Goal: Transaction & Acquisition: Purchase product/service

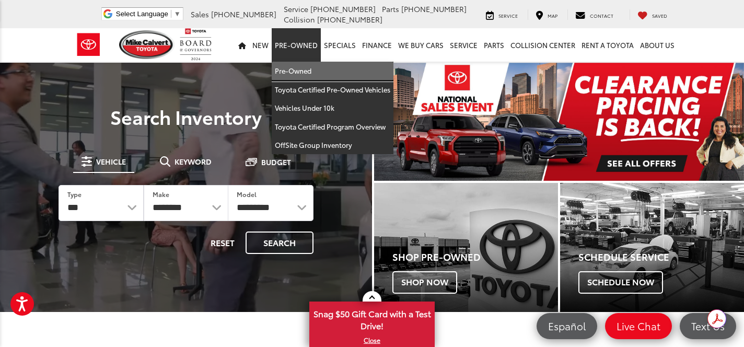
click at [290, 76] on link "Pre-Owned" at bounding box center [333, 71] width 122 height 19
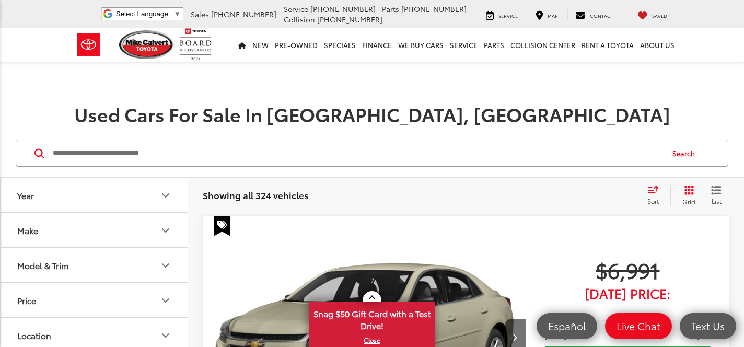
scroll to position [85, 0]
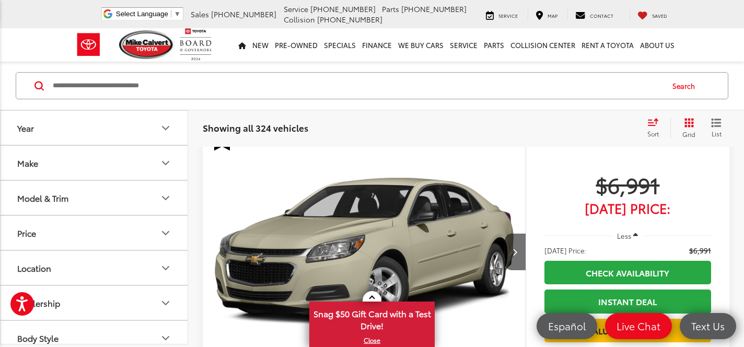
click at [67, 164] on button "Make" at bounding box center [95, 163] width 188 height 34
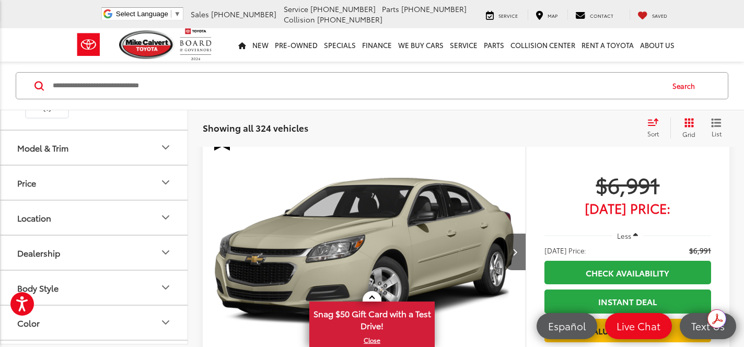
scroll to position [402, 0]
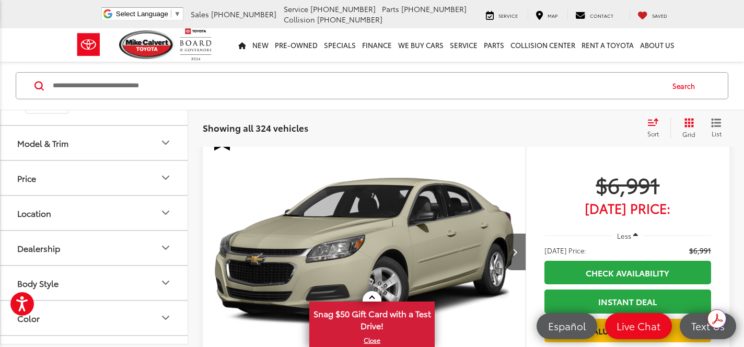
click at [94, 57] on img at bounding box center [94, 57] width 0 height 0
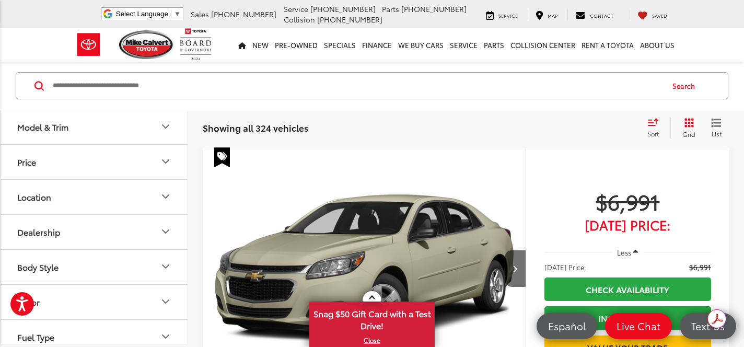
scroll to position [67, 0]
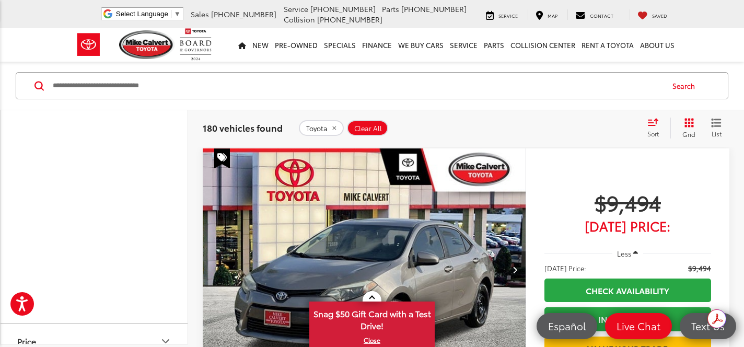
scroll to position [685, 0]
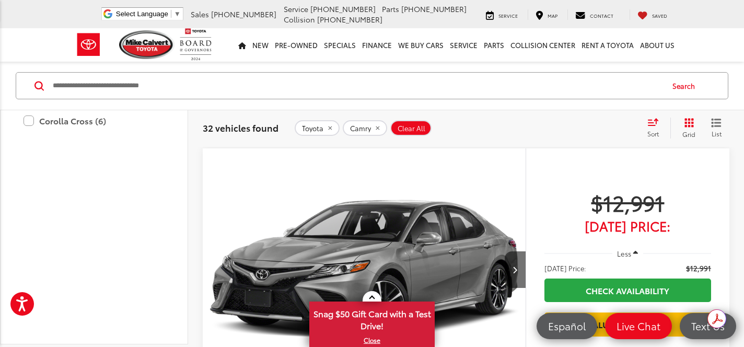
scroll to position [706, 0]
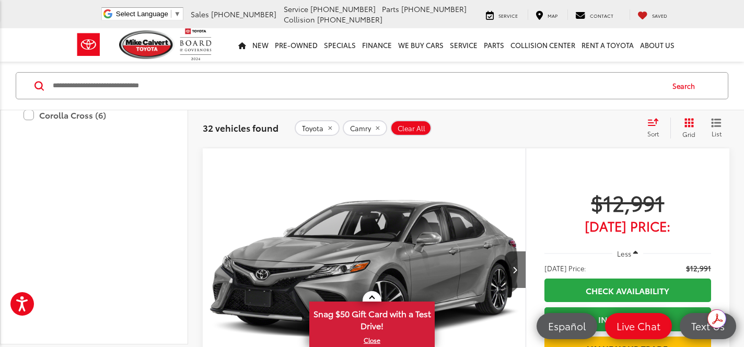
click at [76, 49] on label "XSE (2)" at bounding box center [101, 40] width 125 height 18
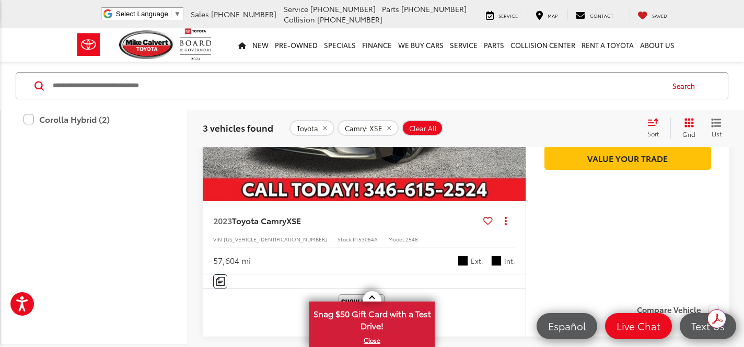
scroll to position [990, 0]
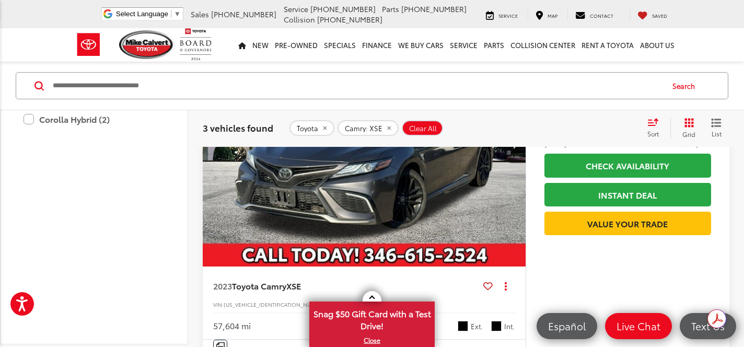
click at [64, 51] on label "XSE (3)" at bounding box center [101, 41] width 125 height 18
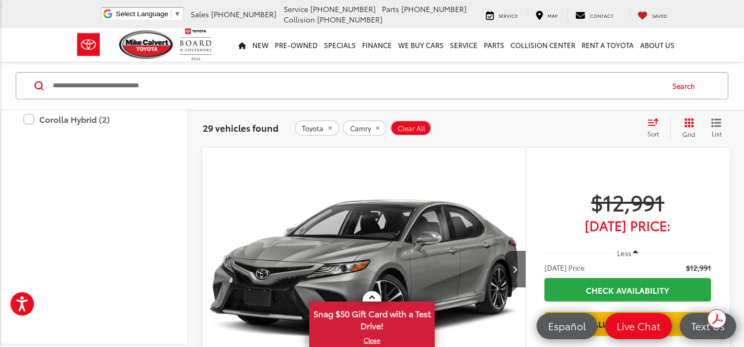
scroll to position [67, 0]
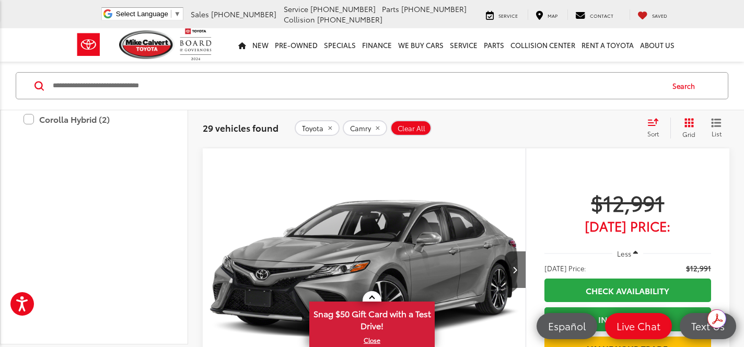
click at [64, 15] on label "SE (13)" at bounding box center [101, 5] width 125 height 18
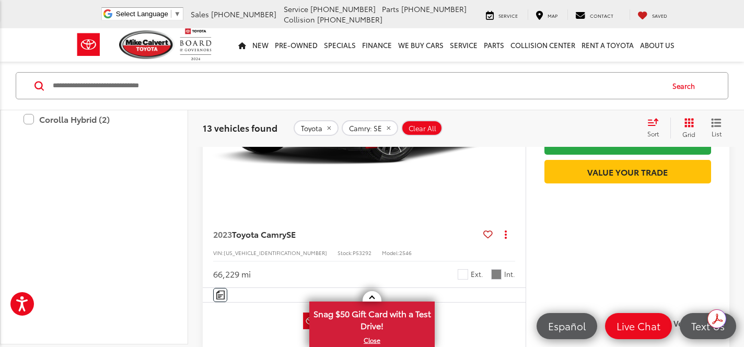
scroll to position [244, 0]
click at [63, 14] on label "SE (13)" at bounding box center [101, 5] width 125 height 18
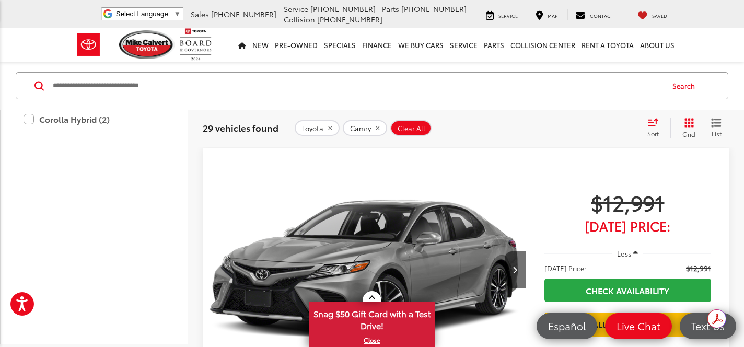
scroll to position [68, 0]
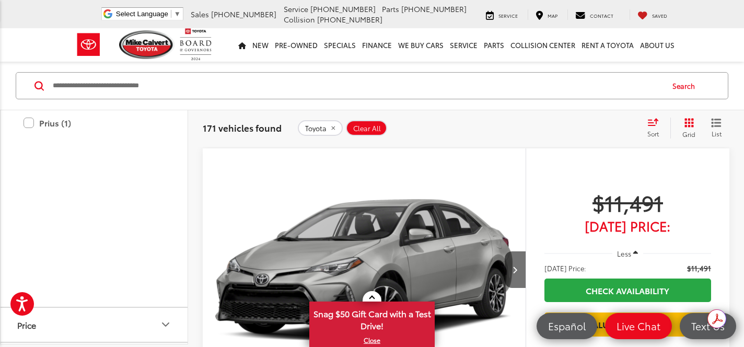
scroll to position [75, 0]
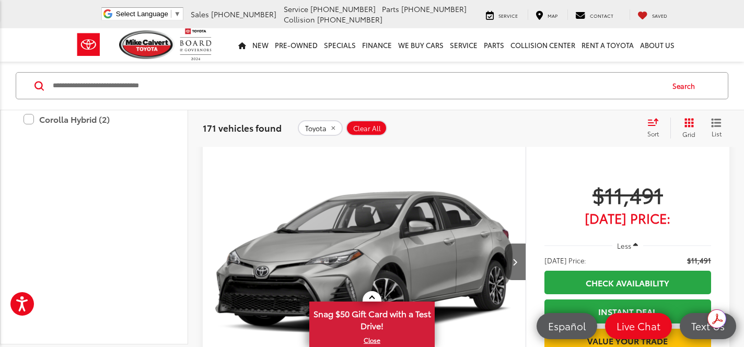
scroll to position [67, 0]
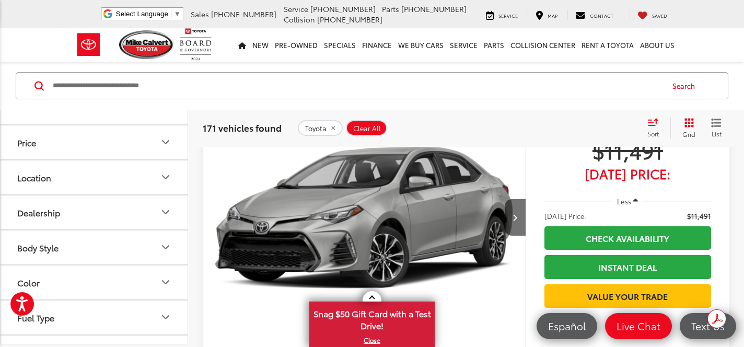
scroll to position [887, 0]
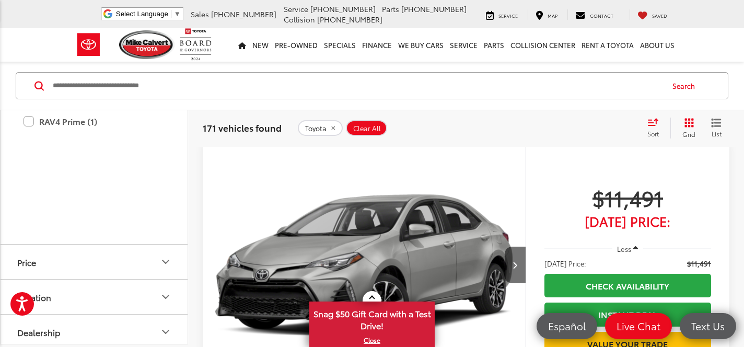
scroll to position [67, 0]
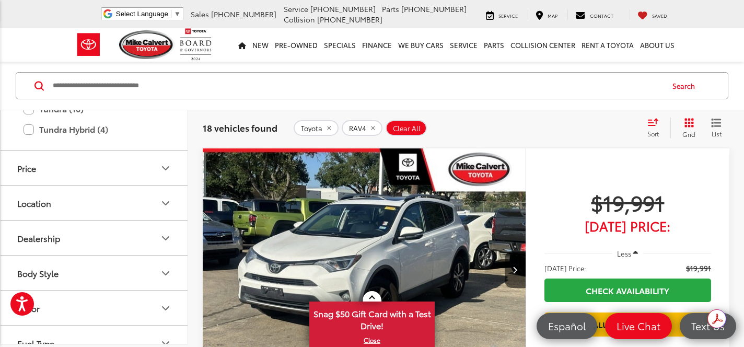
click at [55, 37] on label "RAV4 Hybrid (8)" at bounding box center [94, 27] width 141 height 18
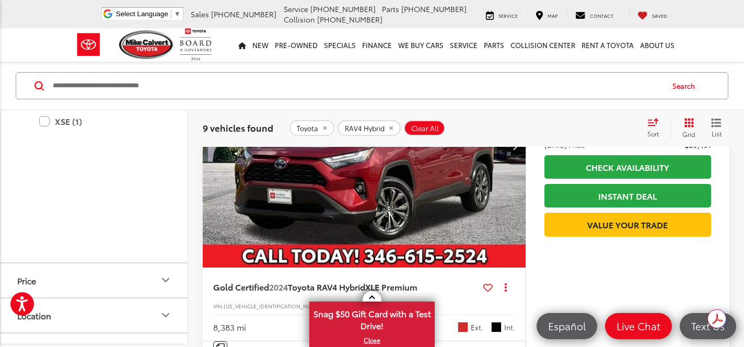
scroll to position [2979, 0]
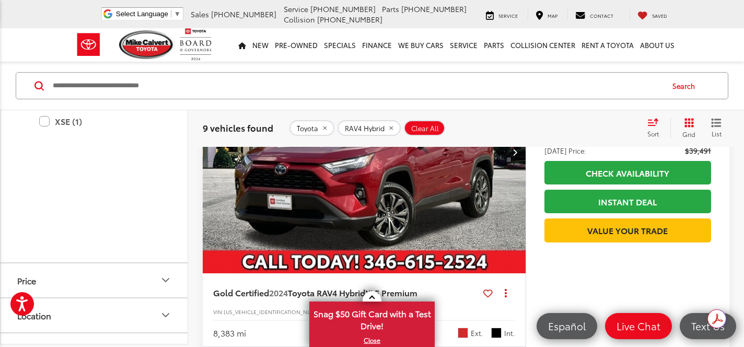
click at [27, 12] on label "RAV4 Hybrid (9)" at bounding box center [94, 3] width 141 height 18
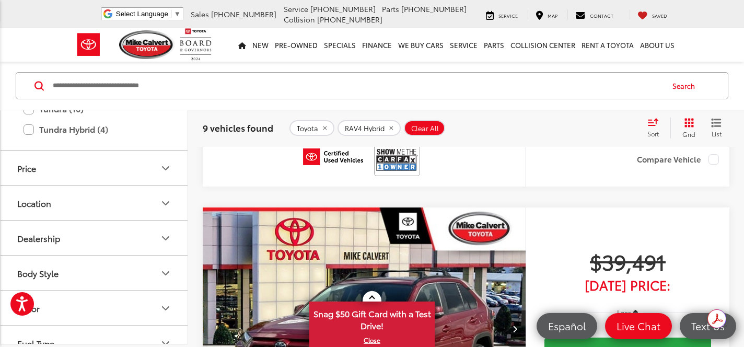
click at [33, 16] on label "RAV4 (18)" at bounding box center [94, 7] width 141 height 18
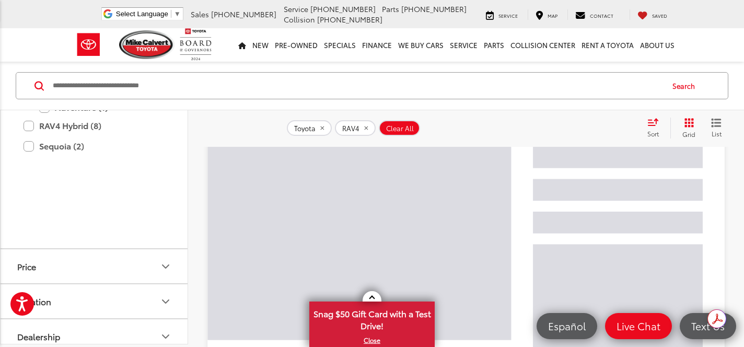
scroll to position [67, 0]
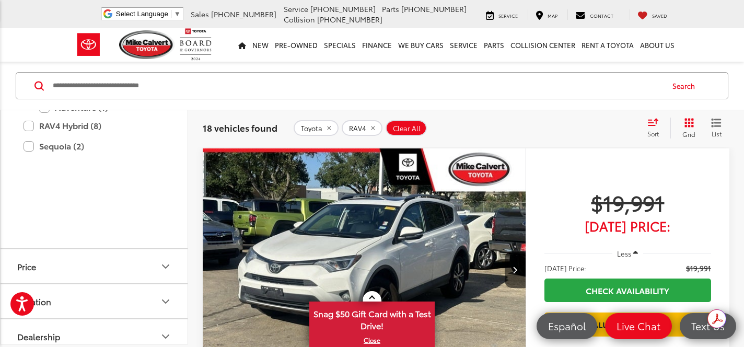
click at [54, 62] on label "XLE (8)" at bounding box center [101, 52] width 125 height 18
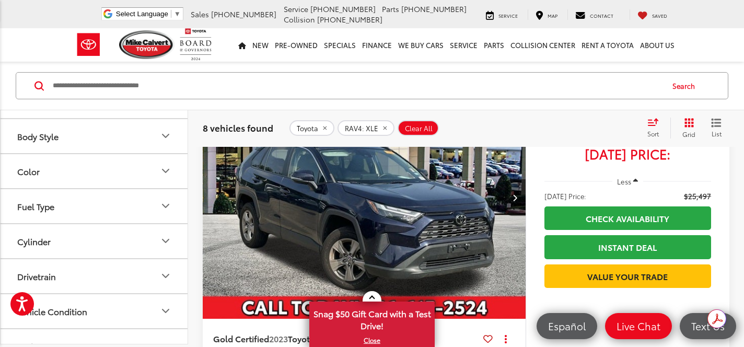
scroll to position [140, 0]
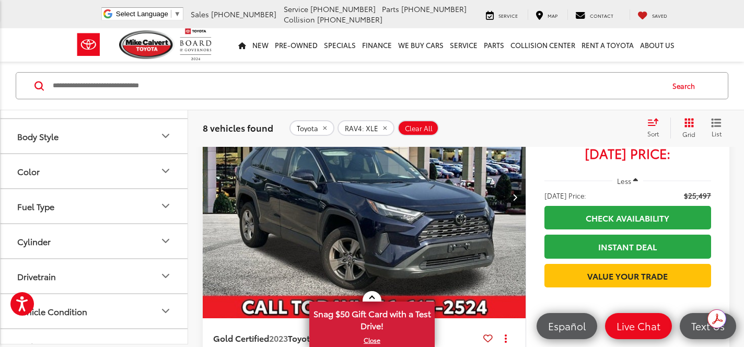
click at [388, 226] on img "2023 Toyota RAV4 XLE 0" at bounding box center [364, 197] width 324 height 243
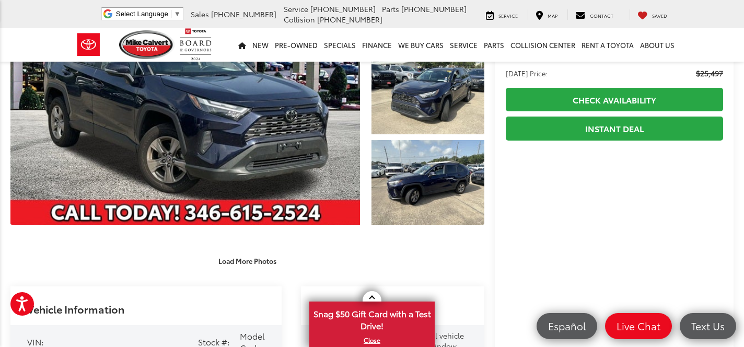
scroll to position [145, 0]
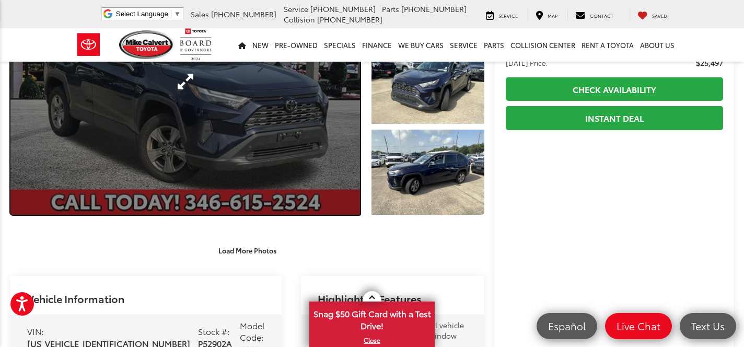
click at [307, 133] on link "Expand Photo 0" at bounding box center [184, 82] width 349 height 266
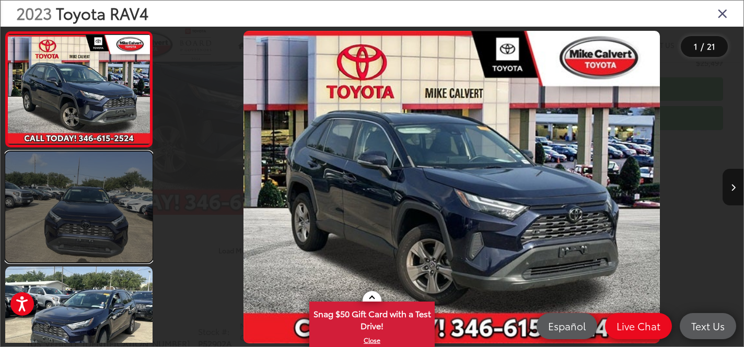
click at [104, 180] on link at bounding box center [78, 206] width 147 height 111
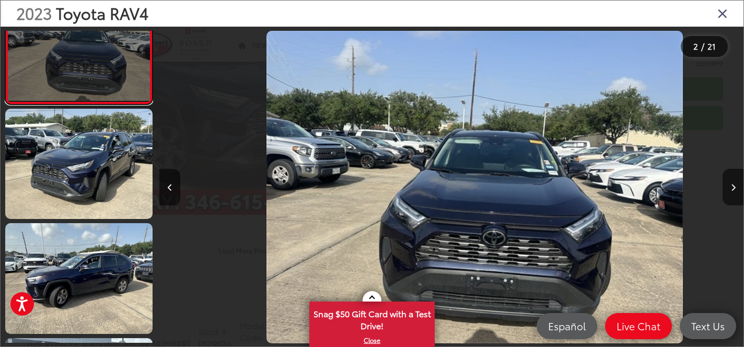
scroll to position [0, 584]
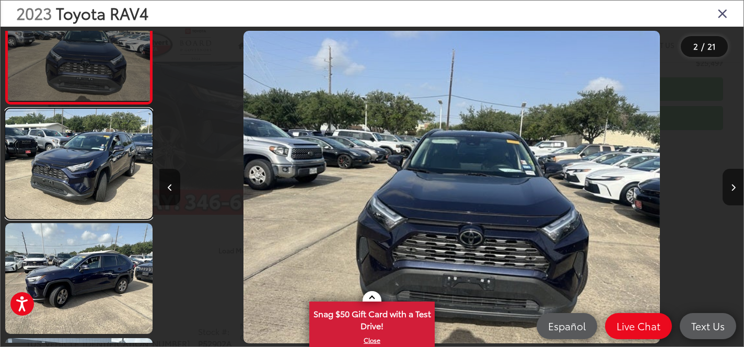
click at [104, 180] on link at bounding box center [78, 164] width 147 height 111
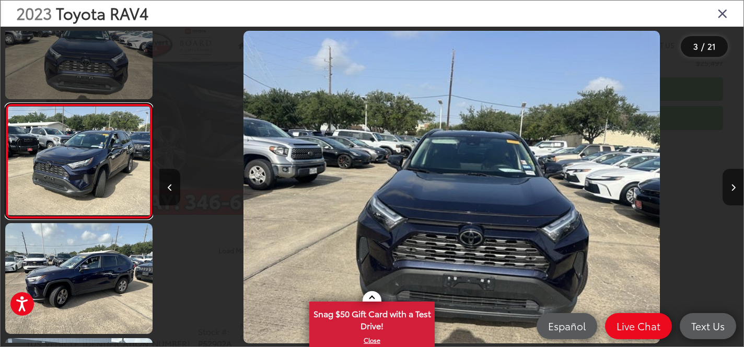
scroll to position [162, 0]
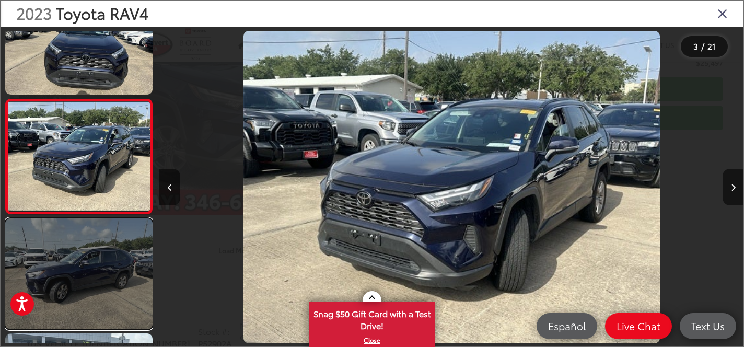
click at [87, 224] on link at bounding box center [78, 273] width 147 height 111
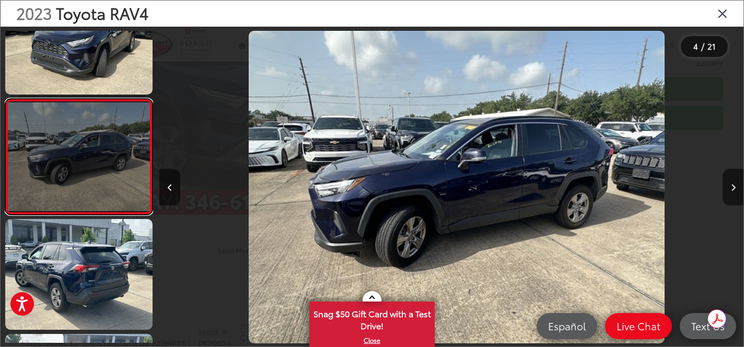
scroll to position [0, 1752]
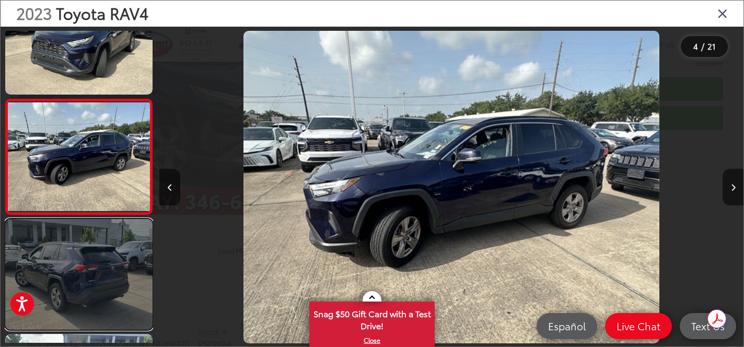
click at [82, 261] on link at bounding box center [78, 274] width 147 height 111
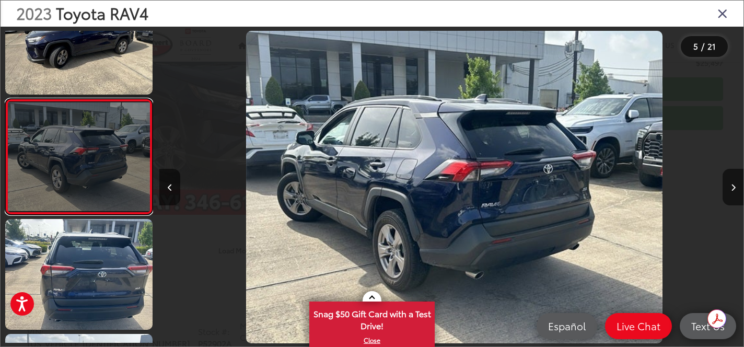
scroll to position [0, 2335]
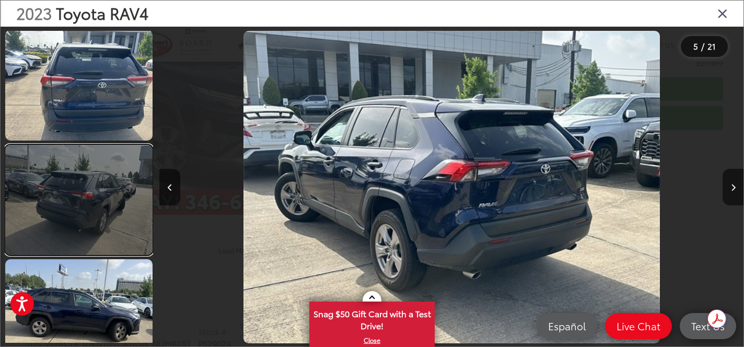
click at [79, 224] on link at bounding box center [78, 200] width 147 height 111
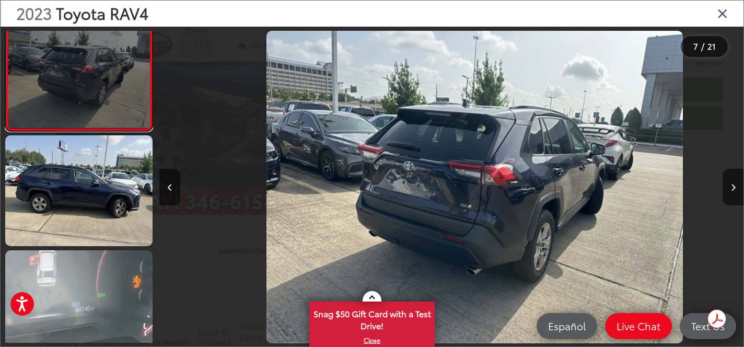
scroll to position [0, 3503]
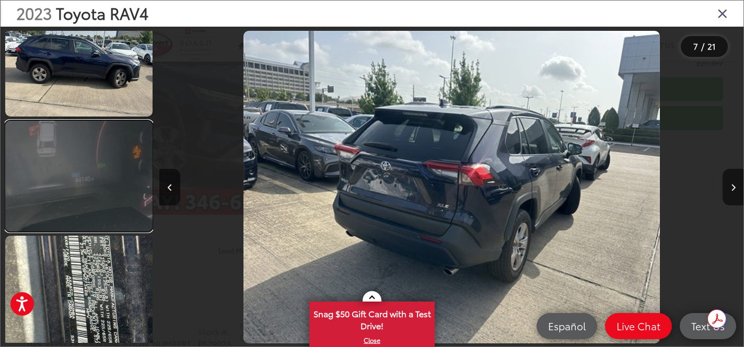
click at [71, 198] on link at bounding box center [78, 176] width 147 height 111
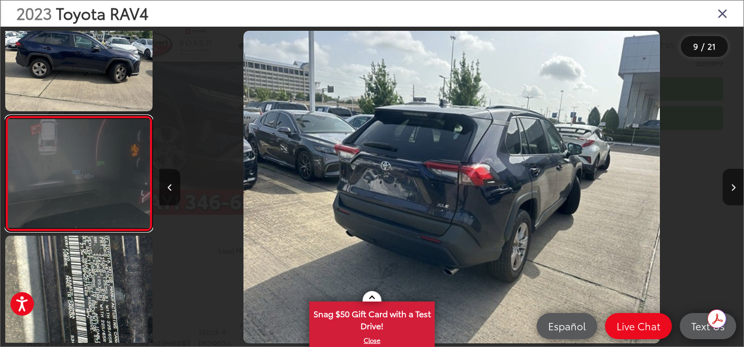
scroll to position [0, 0]
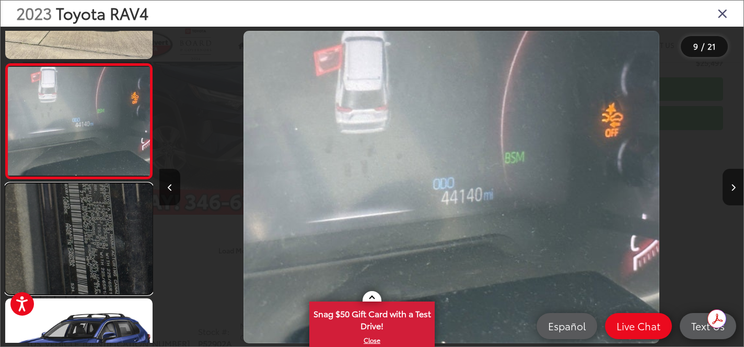
click at [89, 219] on link at bounding box center [78, 238] width 147 height 111
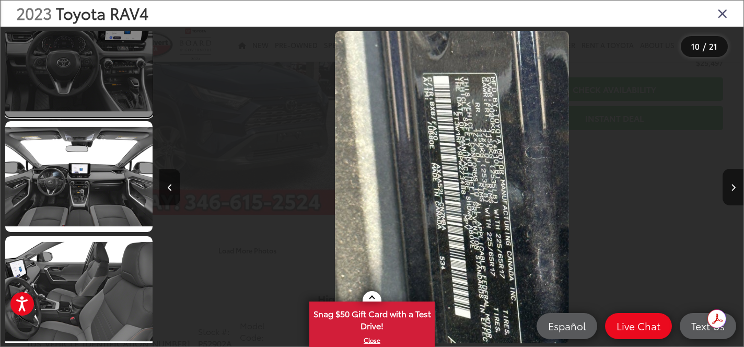
click at [57, 75] on link at bounding box center [78, 61] width 147 height 111
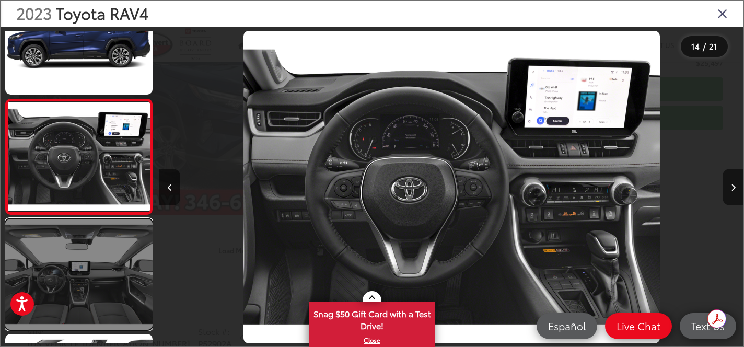
click at [85, 257] on link at bounding box center [78, 274] width 147 height 111
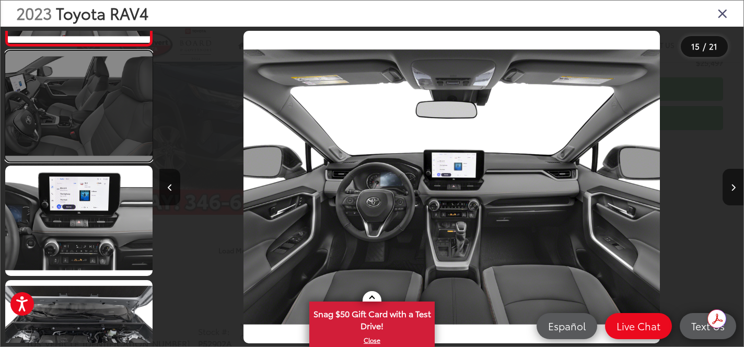
click at [85, 133] on link at bounding box center [78, 106] width 147 height 111
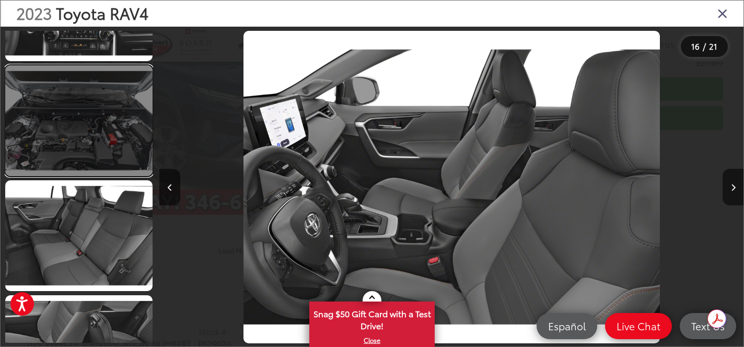
click at [92, 138] on link at bounding box center [78, 120] width 147 height 111
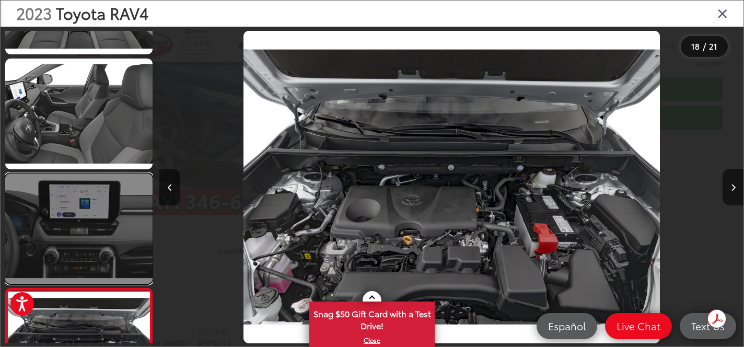
click at [111, 227] on link at bounding box center [78, 228] width 147 height 111
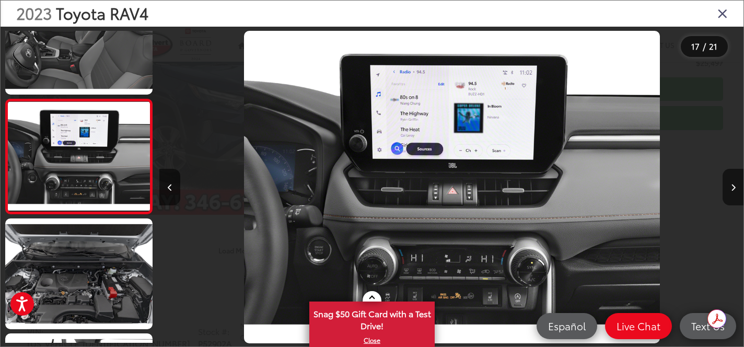
click at [725, 15] on icon "Close gallery" at bounding box center [722, 13] width 10 height 14
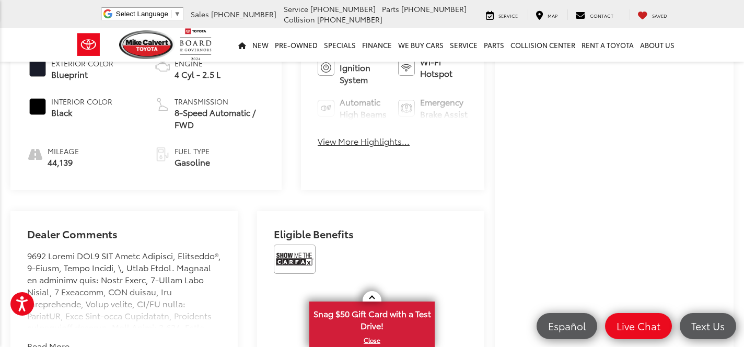
scroll to position [495, 0]
click at [500, 264] on div "Buy $25,497 [DATE] Price: Less [DATE] Price: $25,497 Check Availability Instant…" at bounding box center [614, 65] width 239 height 835
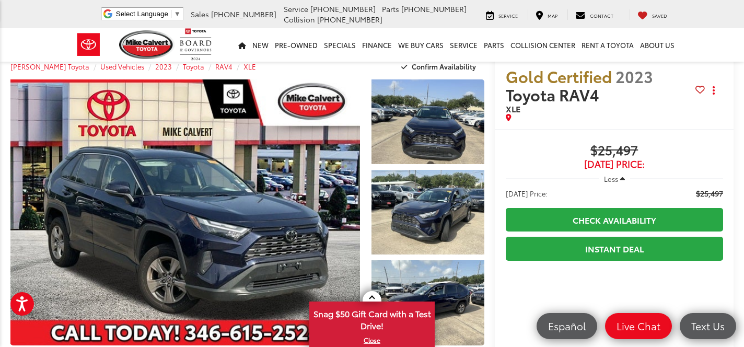
scroll to position [0, 0]
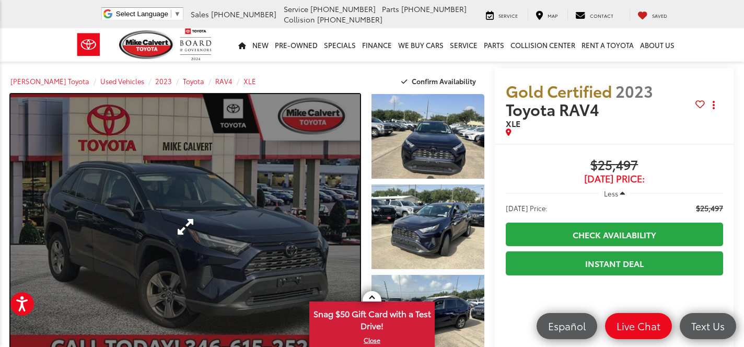
click at [244, 147] on link "Expand Photo 0" at bounding box center [184, 227] width 349 height 266
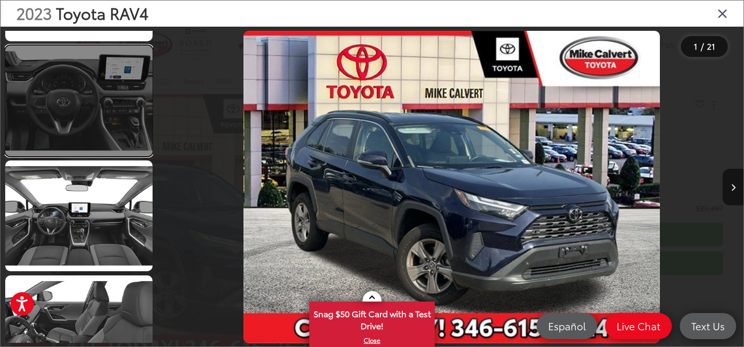
click at [76, 95] on link at bounding box center [78, 100] width 147 height 111
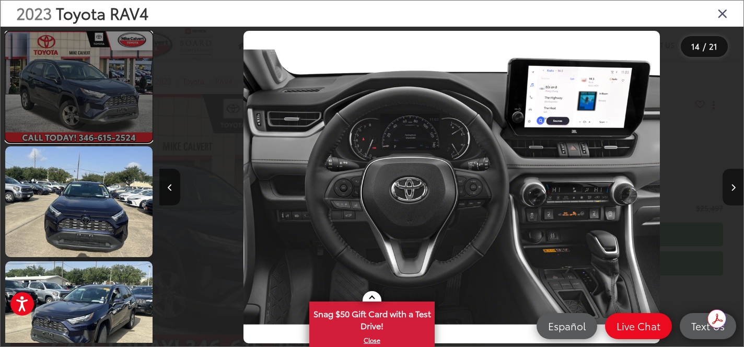
click at [82, 112] on link at bounding box center [78, 86] width 147 height 111
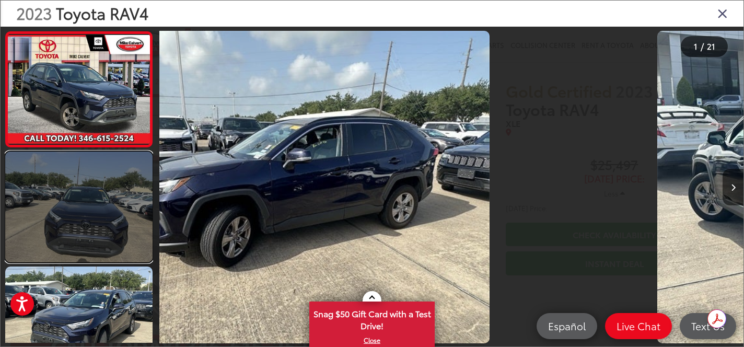
click at [68, 228] on link at bounding box center [78, 206] width 147 height 111
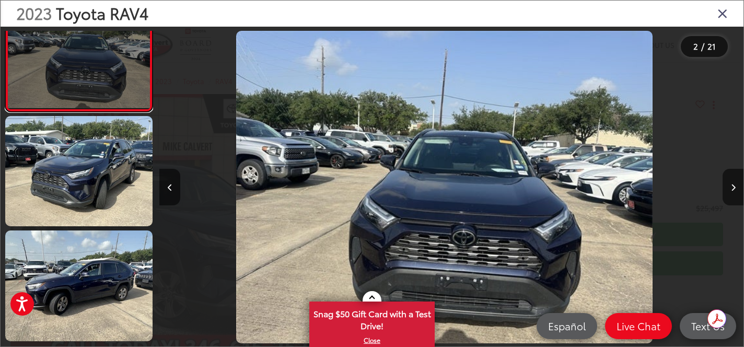
scroll to position [0, 584]
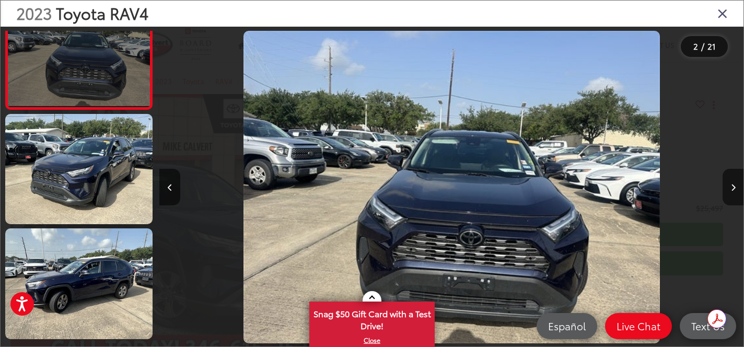
click at [68, 228] on div at bounding box center [79, 187] width 148 height 312
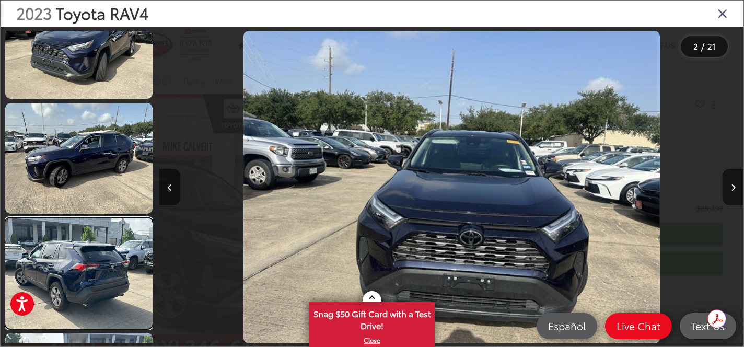
click at [68, 228] on link at bounding box center [78, 273] width 147 height 111
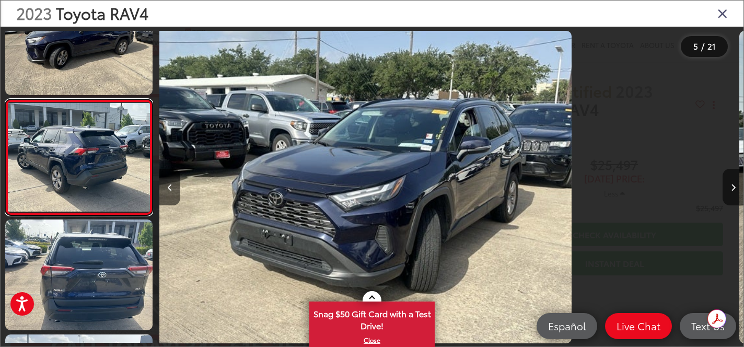
scroll to position [392, 0]
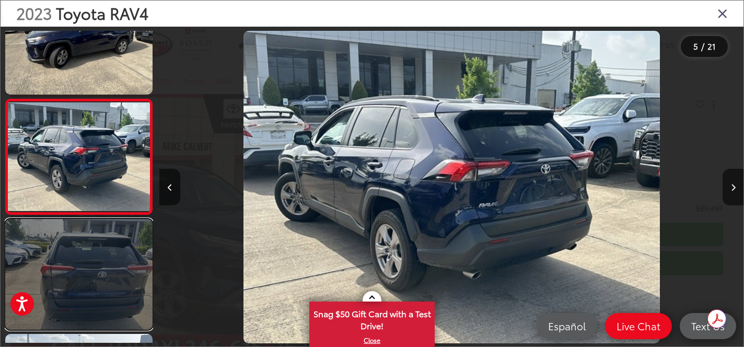
click at [67, 254] on link at bounding box center [78, 274] width 147 height 111
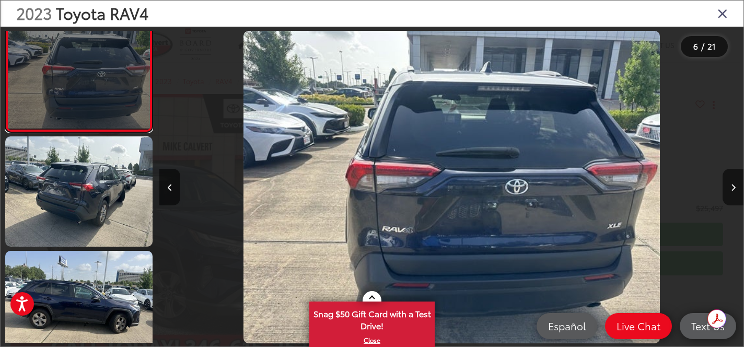
scroll to position [590, 0]
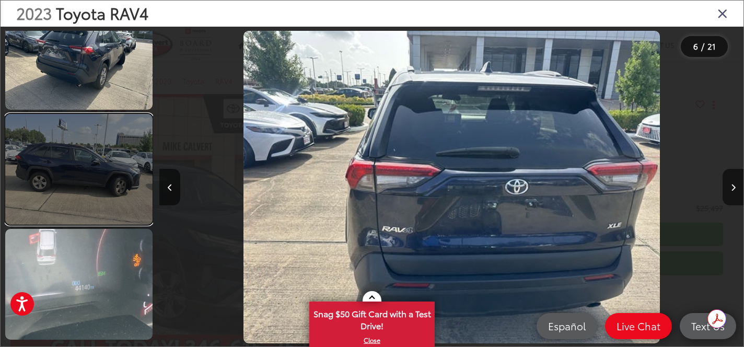
click at [79, 170] on link at bounding box center [78, 169] width 147 height 111
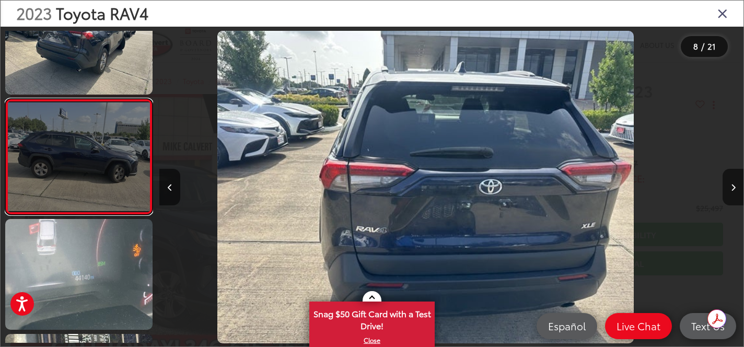
scroll to position [737, 0]
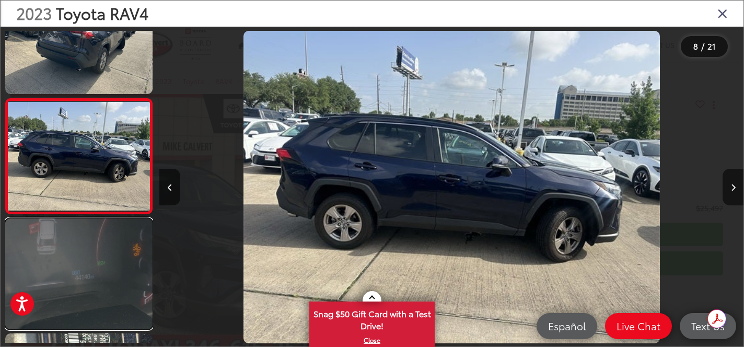
click at [80, 253] on link at bounding box center [78, 273] width 147 height 111
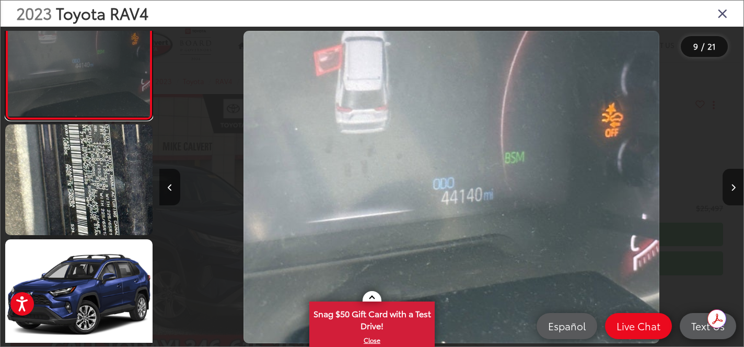
scroll to position [957, 0]
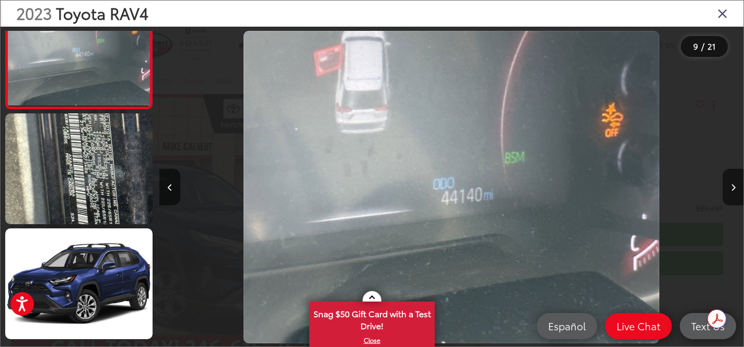
click at [721, 13] on icon "Close gallery" at bounding box center [722, 13] width 10 height 14
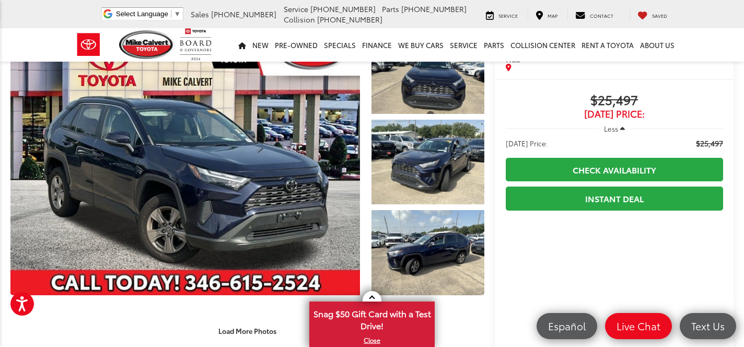
scroll to position [64, 0]
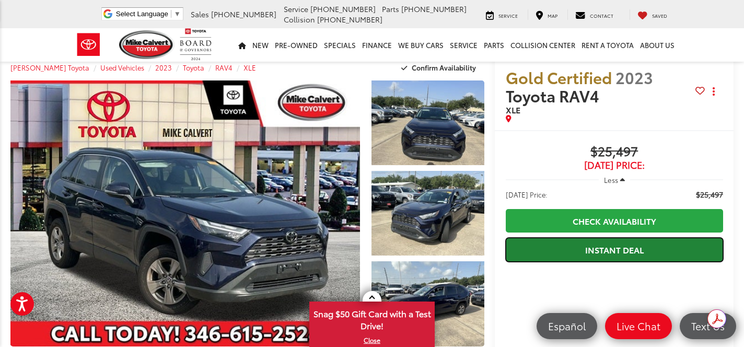
click at [605, 247] on link "Instant Deal" at bounding box center [614, 250] width 217 height 24
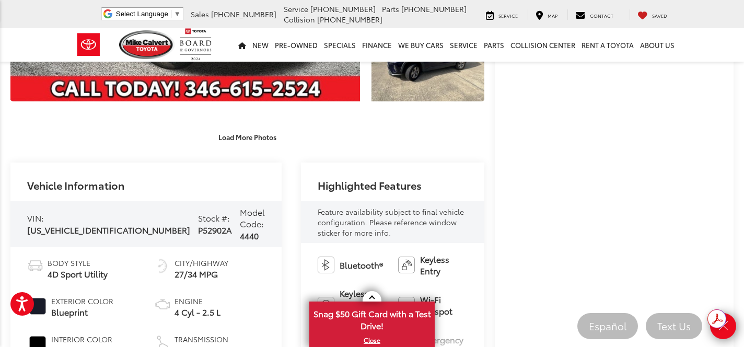
click at [495, 312] on div "Buy $25,497 [DATE] Price: Less [DATE] Price: $25,497 Check Availability Instant…" at bounding box center [614, 302] width 239 height 835
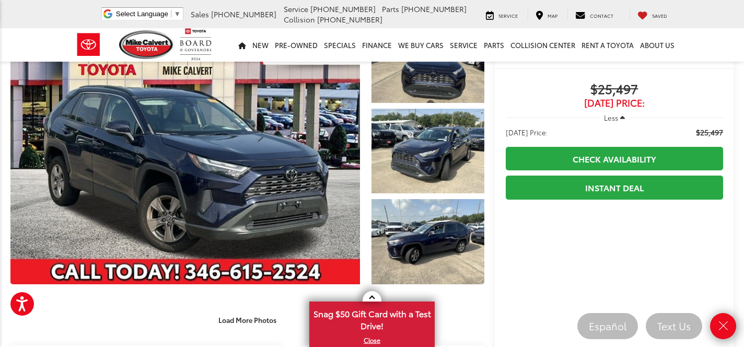
scroll to position [56, 0]
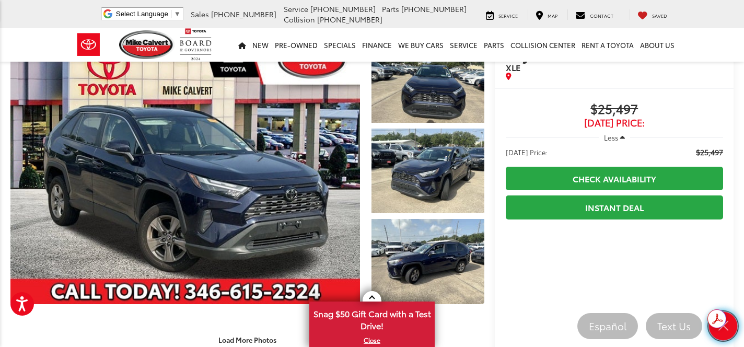
click at [723, 333] on link "Close" at bounding box center [723, 326] width 29 height 29
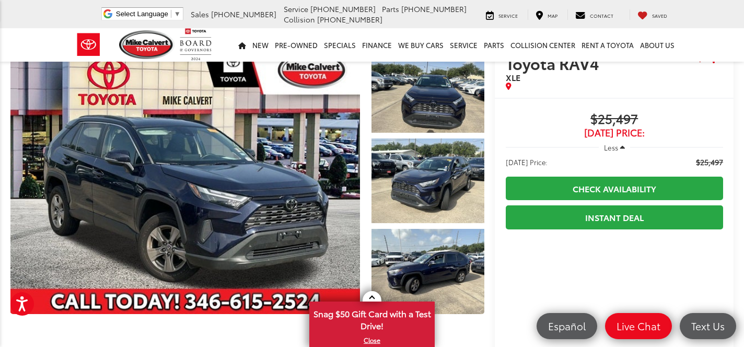
scroll to position [44, 0]
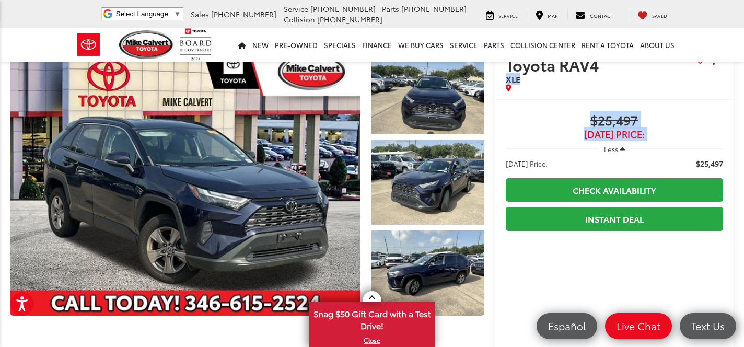
drag, startPoint x: 495, startPoint y: 79, endPoint x: 544, endPoint y: 144, distance: 81.7
click at [537, 142] on div at bounding box center [537, 142] width 0 height 0
click at [544, 127] on span "$25,497" at bounding box center [614, 121] width 217 height 16
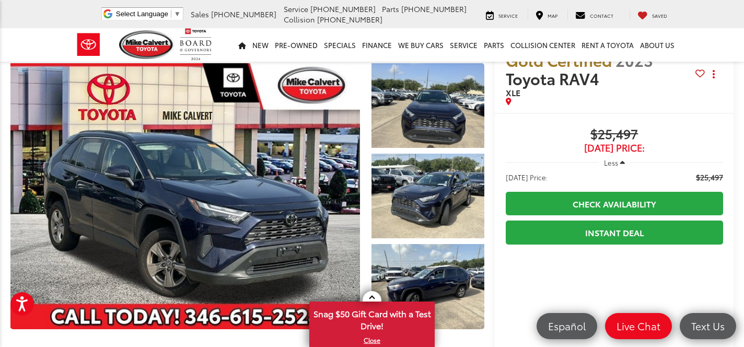
scroll to position [30, 0]
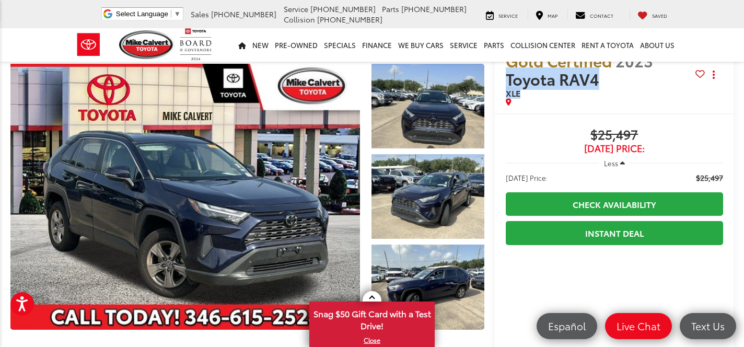
drag, startPoint x: 496, startPoint y: 76, endPoint x: 522, endPoint y: 104, distance: 39.2
click at [522, 104] on div "Gold Certified 2023 Toyota RAV4 XLE Copy Link Share Print" at bounding box center [614, 76] width 239 height 76
click at [559, 103] on div at bounding box center [601, 101] width 190 height 7
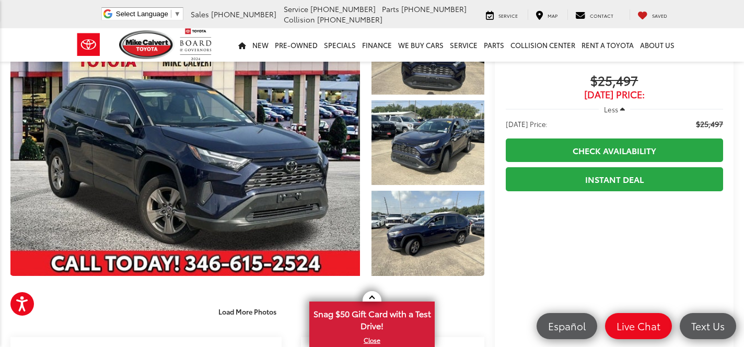
scroll to position [83, 0]
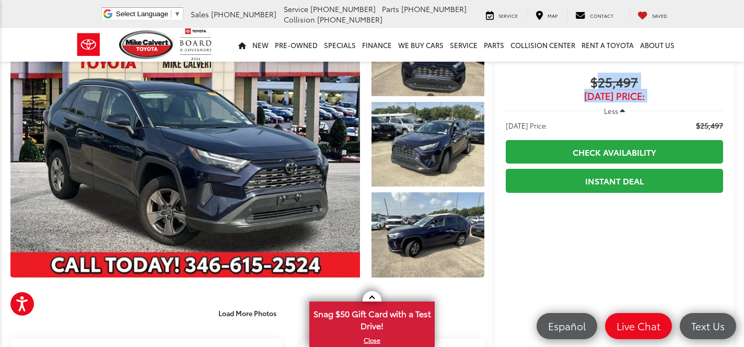
drag, startPoint x: 594, startPoint y: 84, endPoint x: 643, endPoint y: 107, distance: 54.0
click at [616, 81] on span "$25,497" at bounding box center [614, 83] width 217 height 16
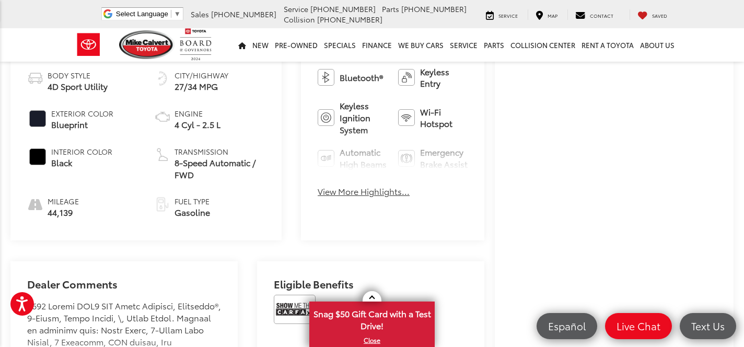
scroll to position [444, 0]
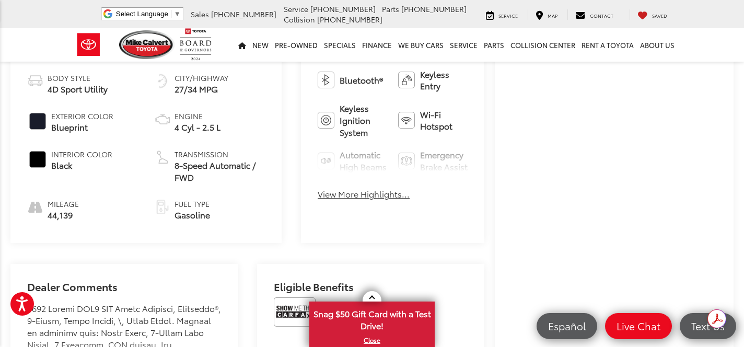
click at [54, 217] on span "44,139" at bounding box center [63, 215] width 31 height 12
click at [84, 213] on li "Mileage 44,139" at bounding box center [82, 210] width 111 height 22
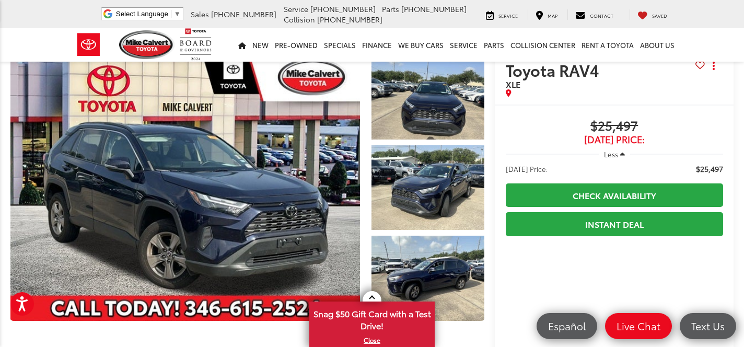
scroll to position [0, 0]
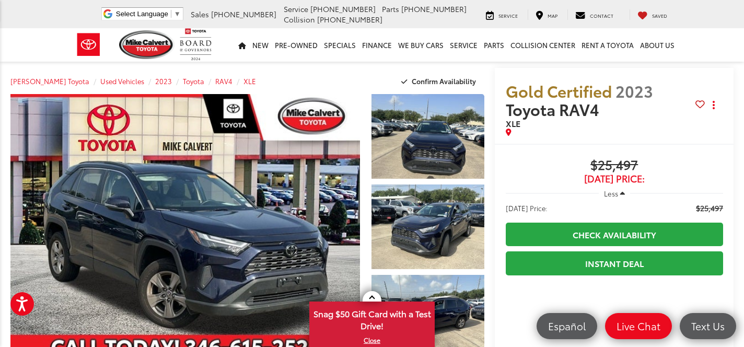
click at [606, 168] on span "$25,497" at bounding box center [614, 166] width 217 height 16
click at [537, 101] on span "Toyota RAV4" at bounding box center [554, 109] width 97 height 22
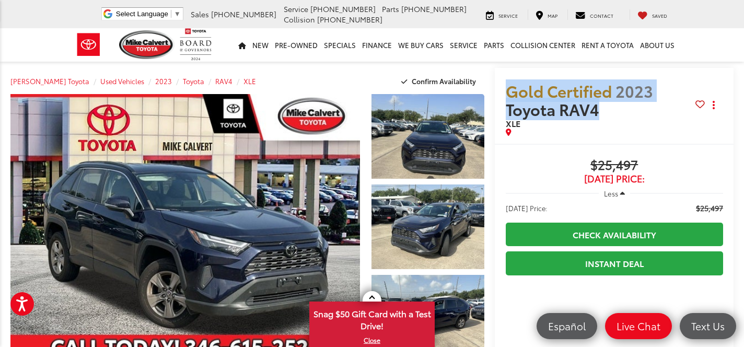
click at [578, 115] on span "Toyota RAV4" at bounding box center [554, 109] width 97 height 22
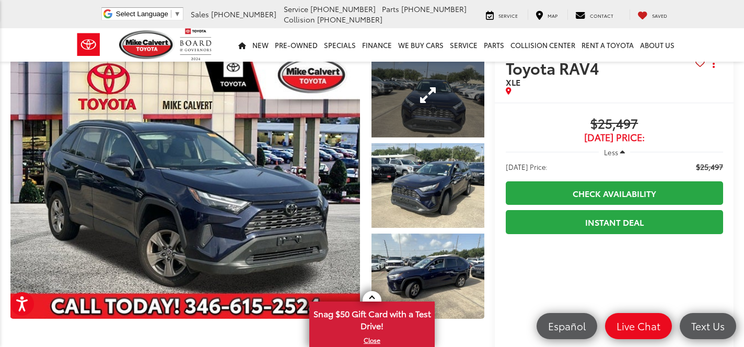
scroll to position [42, 0]
